Goal: Navigation & Orientation: Understand site structure

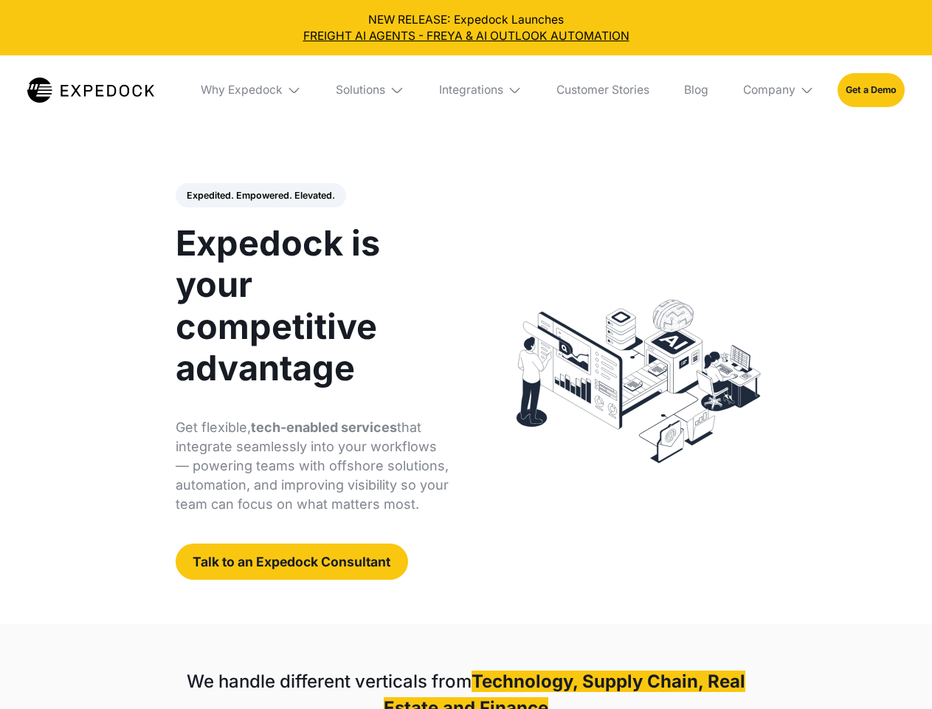
select select
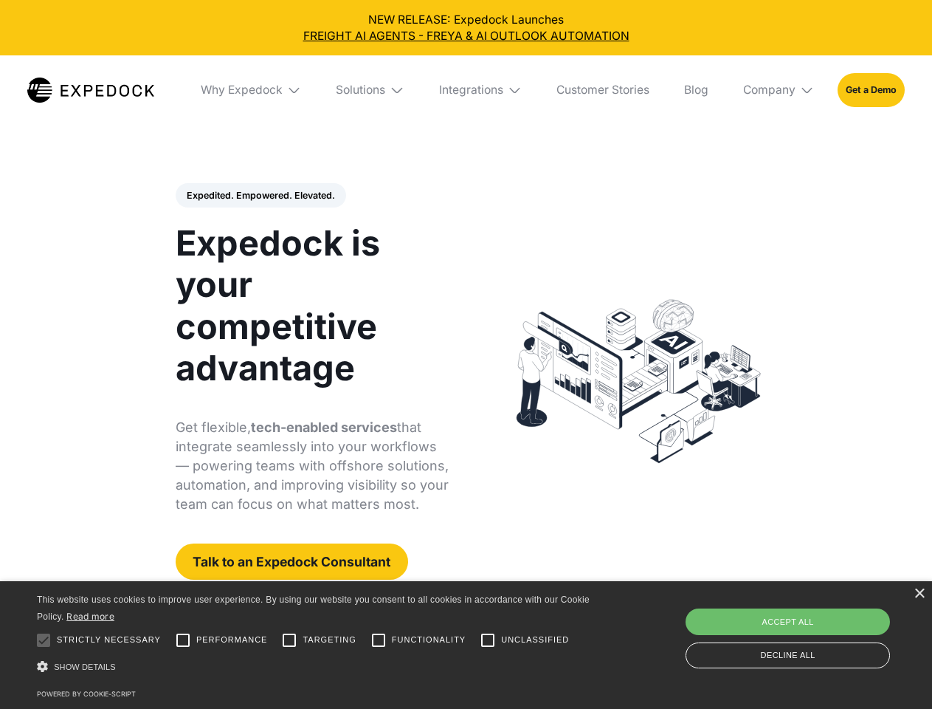
click at [466, 90] on div "Integrations" at bounding box center [471, 90] width 64 height 15
click at [252, 90] on div "Why Expedock" at bounding box center [229, 90] width 82 height 15
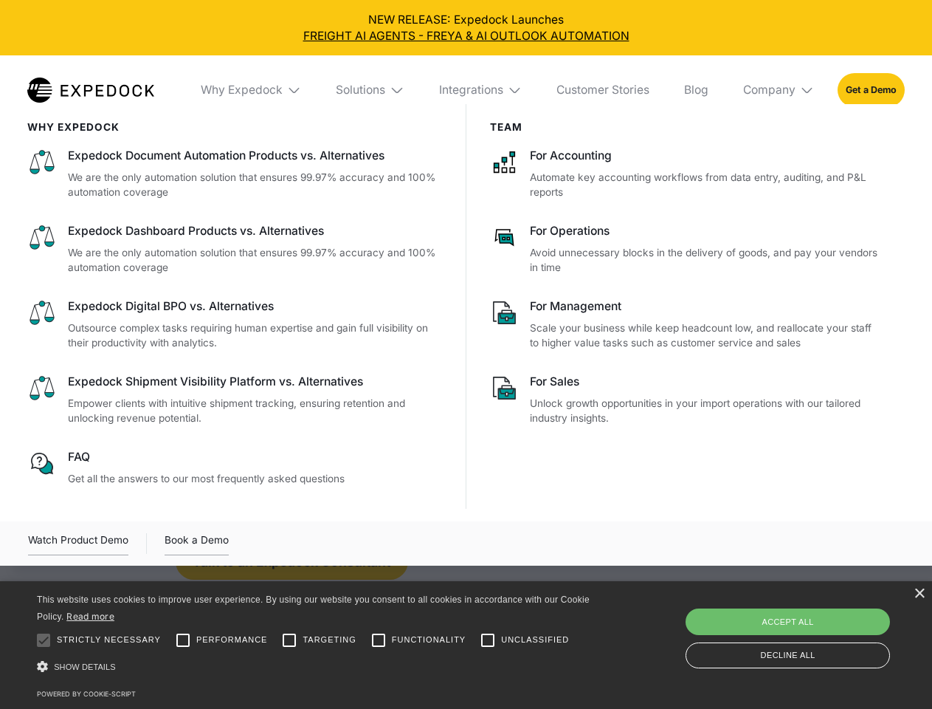
click at [371, 90] on div "Solutions" at bounding box center [360, 90] width 49 height 15
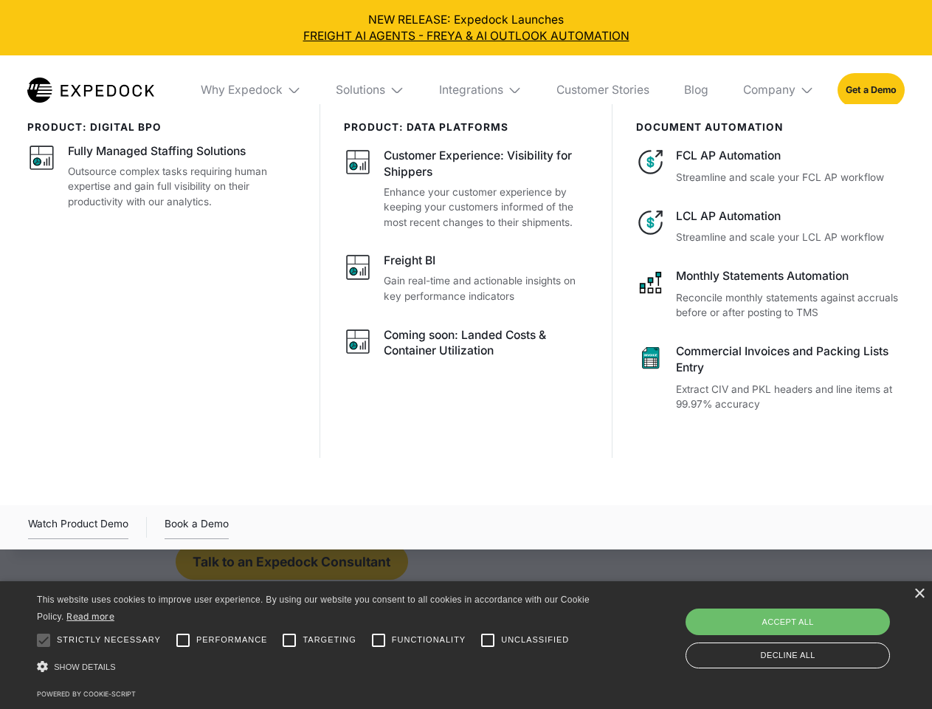
click at [481, 90] on div "Integrations" at bounding box center [471, 90] width 64 height 15
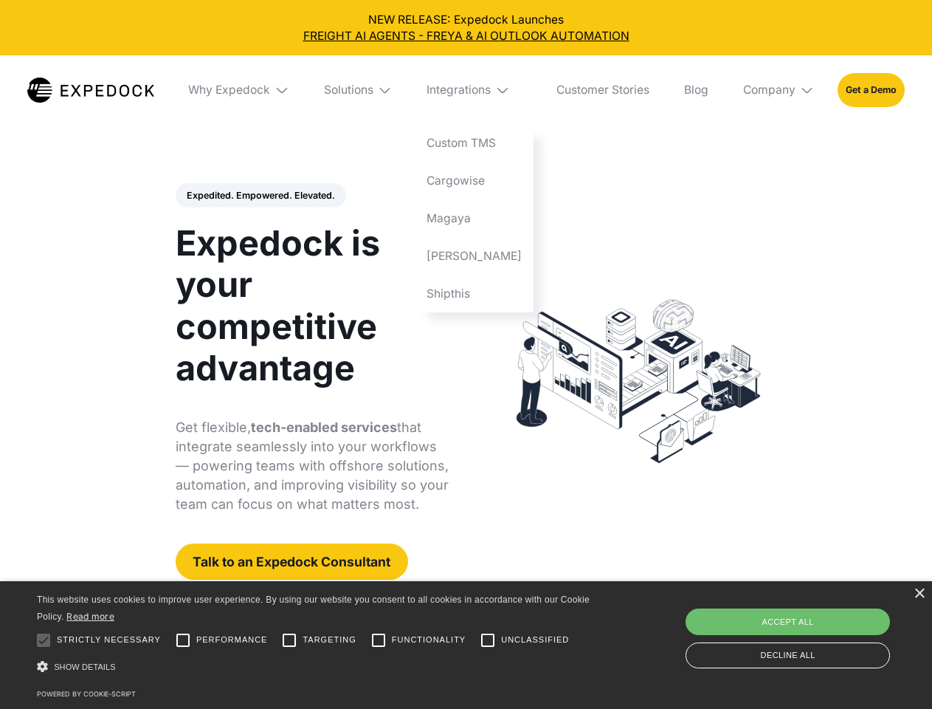
click at [779, 90] on div "Company" at bounding box center [769, 90] width 52 height 15
click at [260, 196] on div "Expedited. Empowered. Elevated. Automate Freight Document Extraction at 99.97% …" at bounding box center [313, 381] width 274 height 397
click at [44, 640] on div at bounding box center [44, 640] width 30 height 30
click at [183, 640] on input "Performance" at bounding box center [183, 640] width 30 height 30
checkbox input "true"
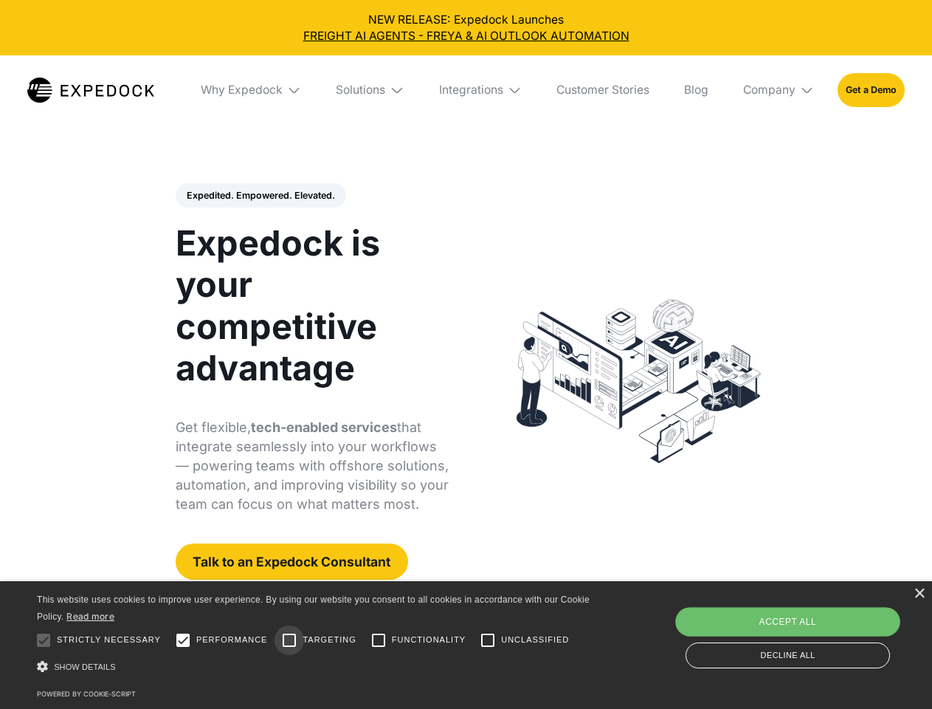
click at [289, 640] on input "Targeting" at bounding box center [290, 640] width 30 height 30
checkbox input "true"
click at [379, 640] on input "Functionality" at bounding box center [379, 640] width 30 height 30
checkbox input "true"
